Goal: Task Accomplishment & Management: Manage account settings

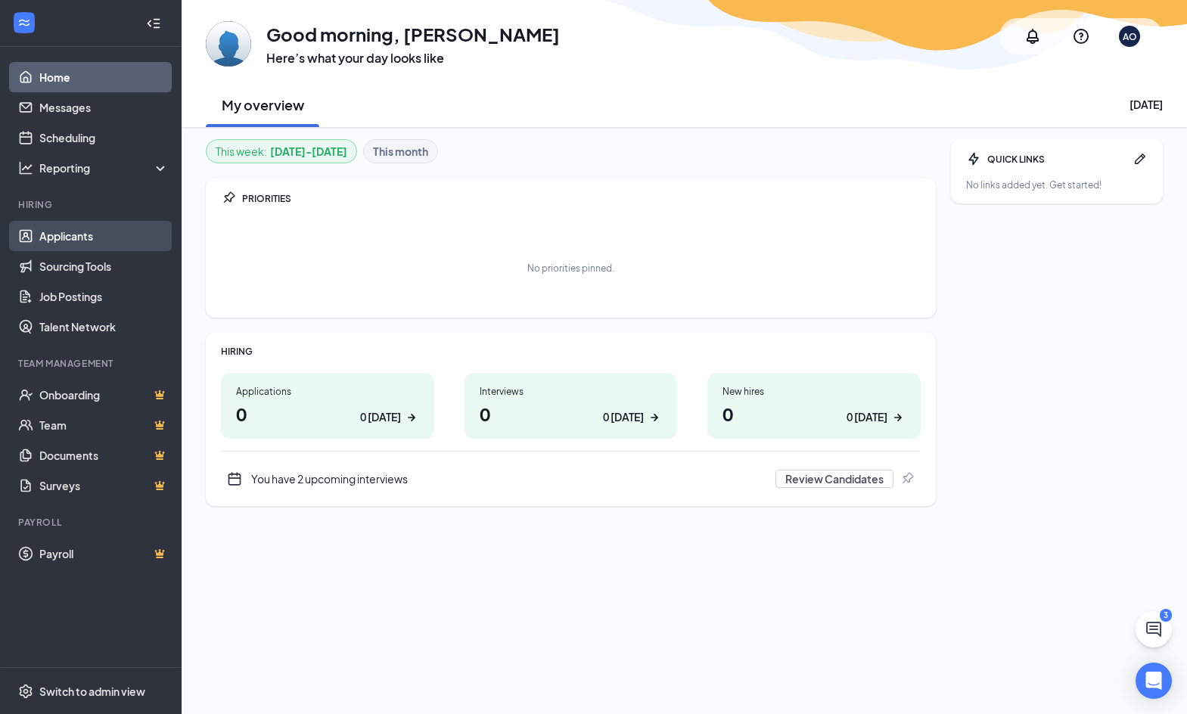
click at [84, 234] on link "Applicants" at bounding box center [103, 236] width 129 height 30
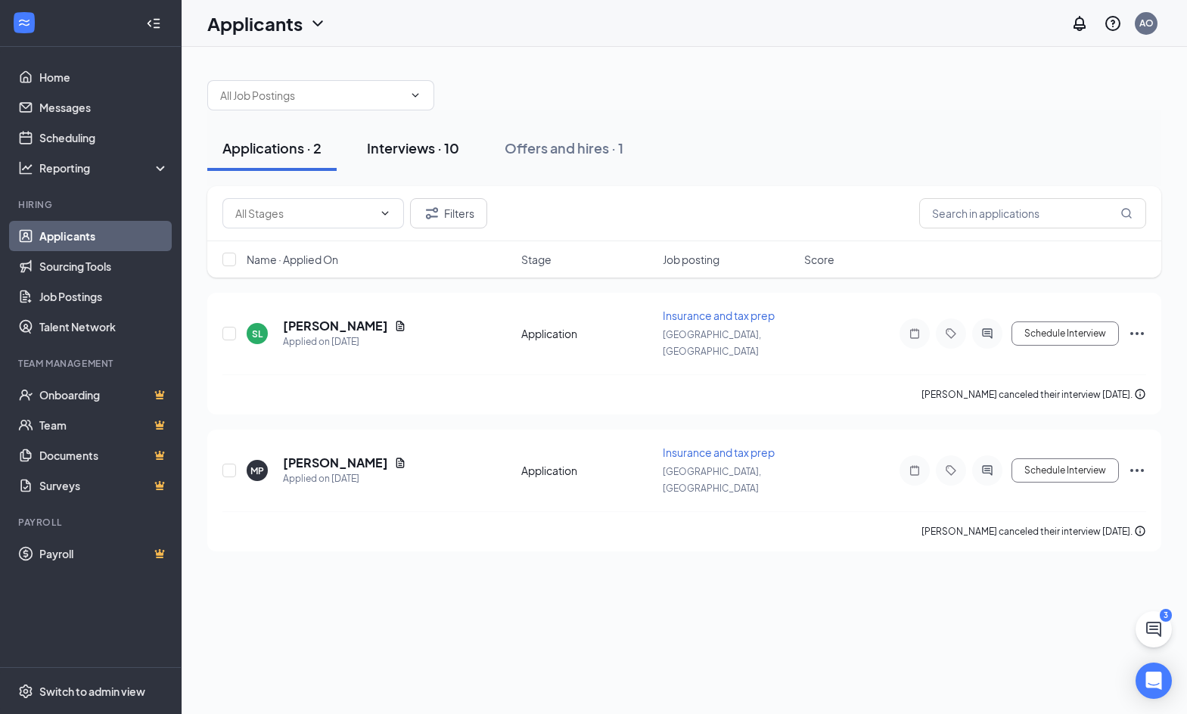
click at [442, 144] on div "Interviews · 10" at bounding box center [413, 147] width 92 height 19
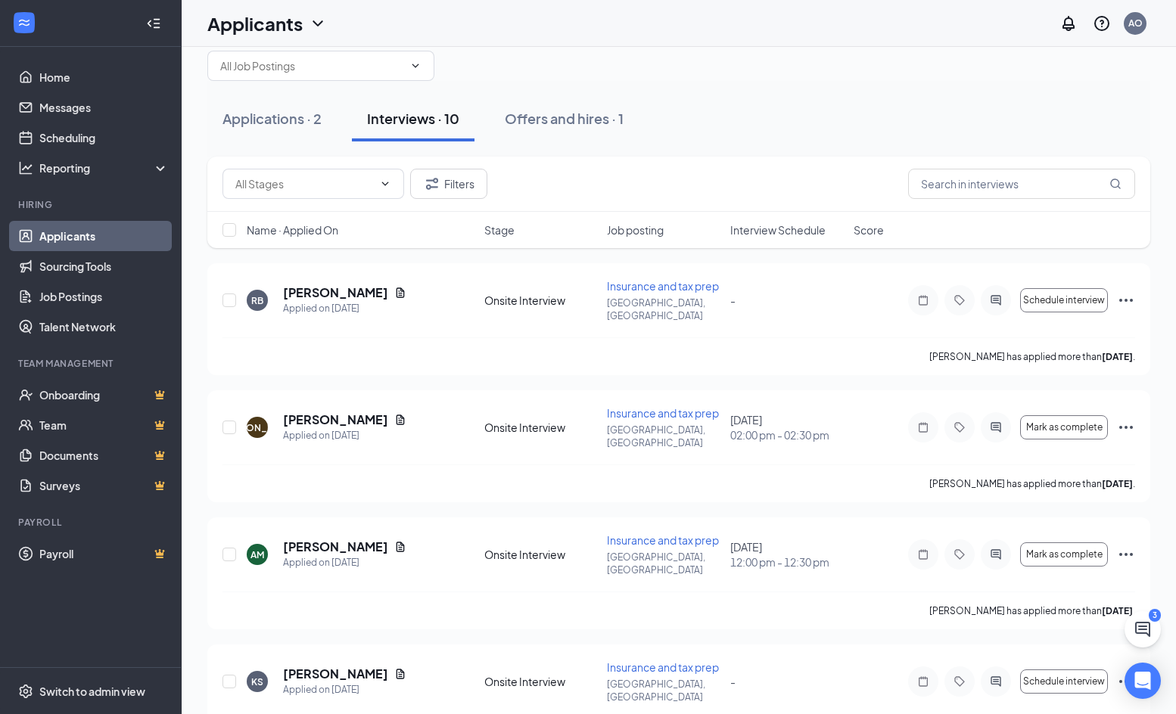
scroll to position [76, 0]
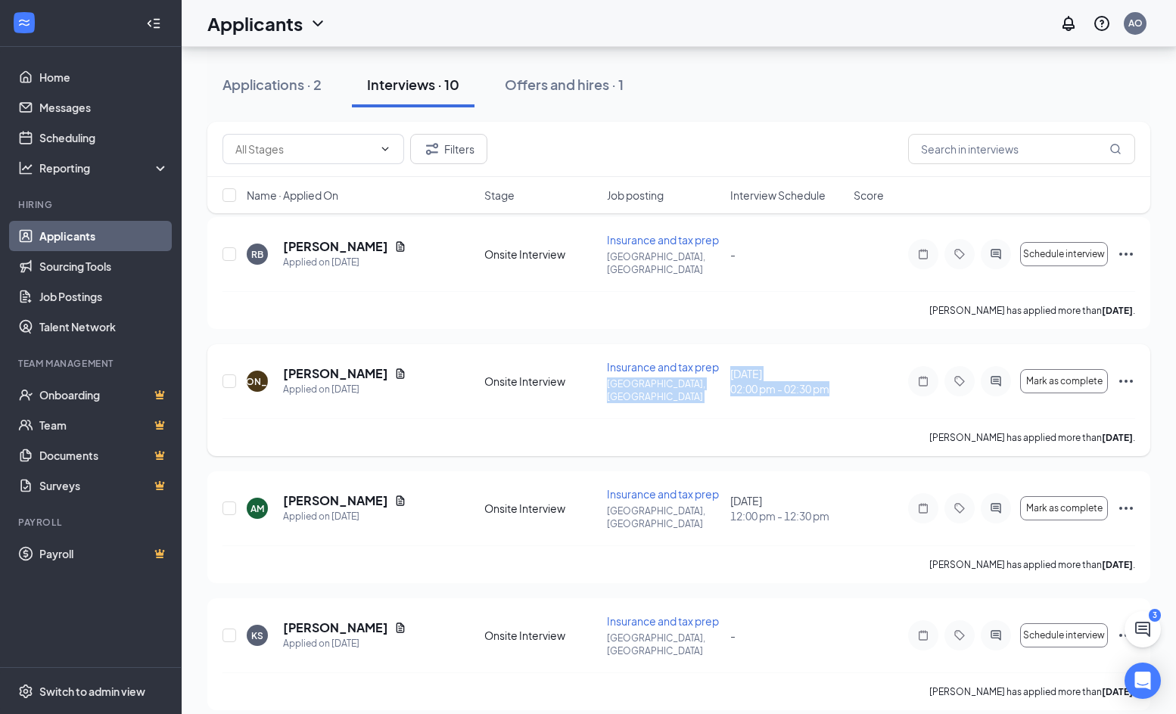
drag, startPoint x: 854, startPoint y: 384, endPoint x: 724, endPoint y: 351, distance: 133.4
click at [724, 359] on div "[PERSON_NAME] [PERSON_NAME] Applied on [DATE] Onsite Interview Insurance and ta…" at bounding box center [678, 388] width 913 height 59
click at [815, 418] on div "[PERSON_NAME] has applied more than [DATE] ." at bounding box center [678, 437] width 913 height 38
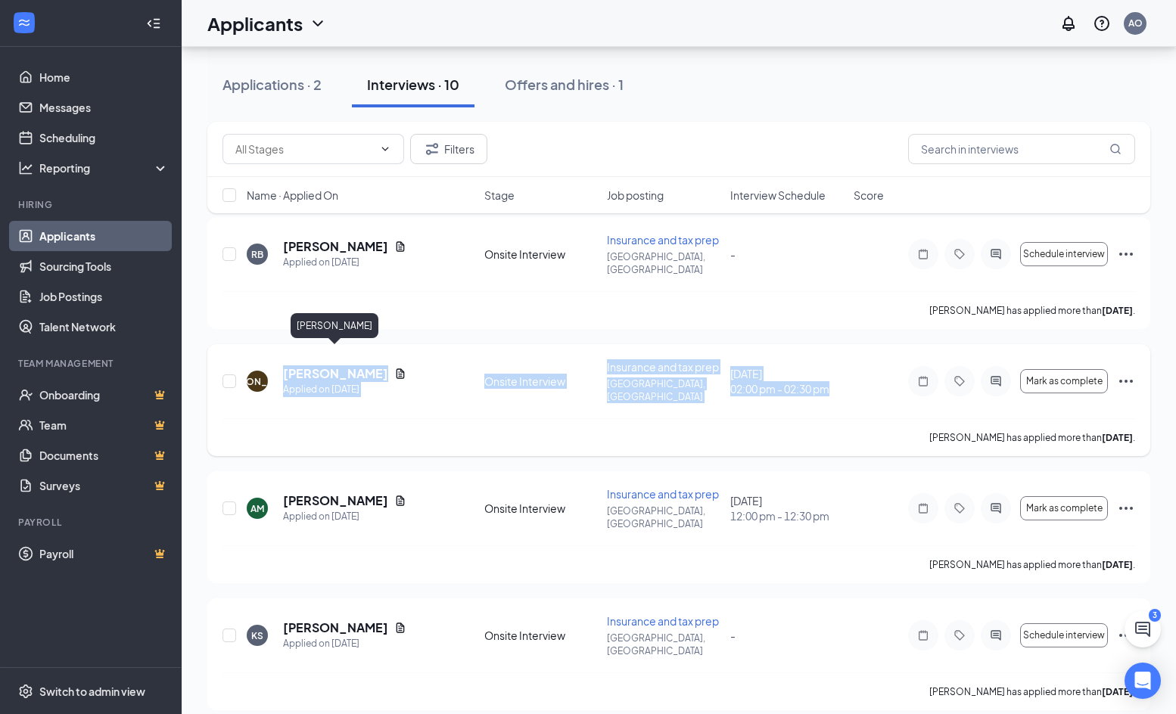
drag, startPoint x: 861, startPoint y: 384, endPoint x: 282, endPoint y: 356, distance: 579.5
click at [282, 359] on div "[PERSON_NAME] [PERSON_NAME] Applied on [DATE] Onsite Interview Insurance and ta…" at bounding box center [678, 388] width 913 height 59
copy div "[PERSON_NAME] Applied on [DATE] Onsite Interview Insurance and tax prep [GEOGRA…"
